Goal: Navigation & Orientation: Find specific page/section

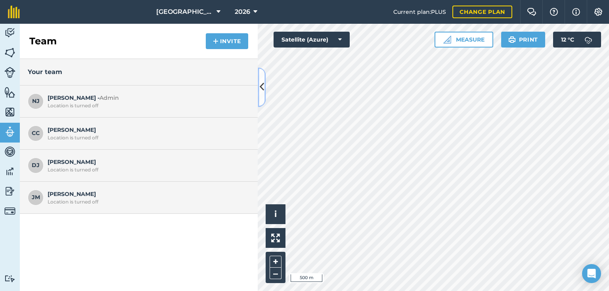
click at [262, 88] on icon at bounding box center [262, 87] width 4 height 14
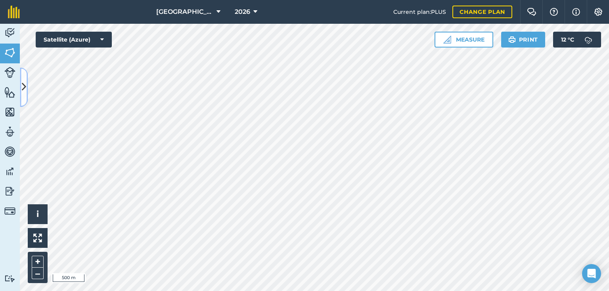
click at [24, 96] on button at bounding box center [24, 87] width 8 height 40
